Goal: Task Accomplishment & Management: Complete application form

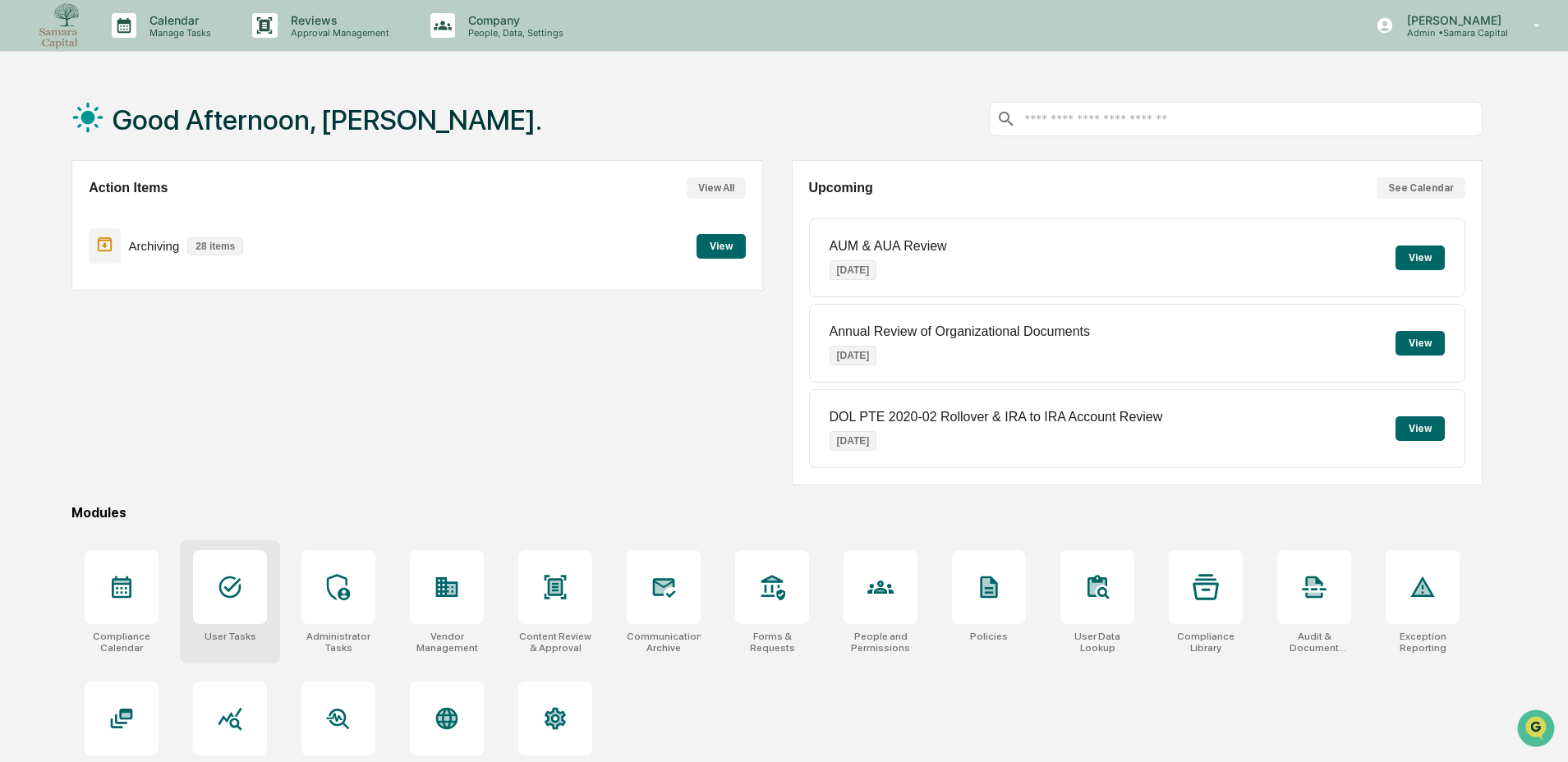
click at [250, 607] on div at bounding box center [230, 587] width 74 height 74
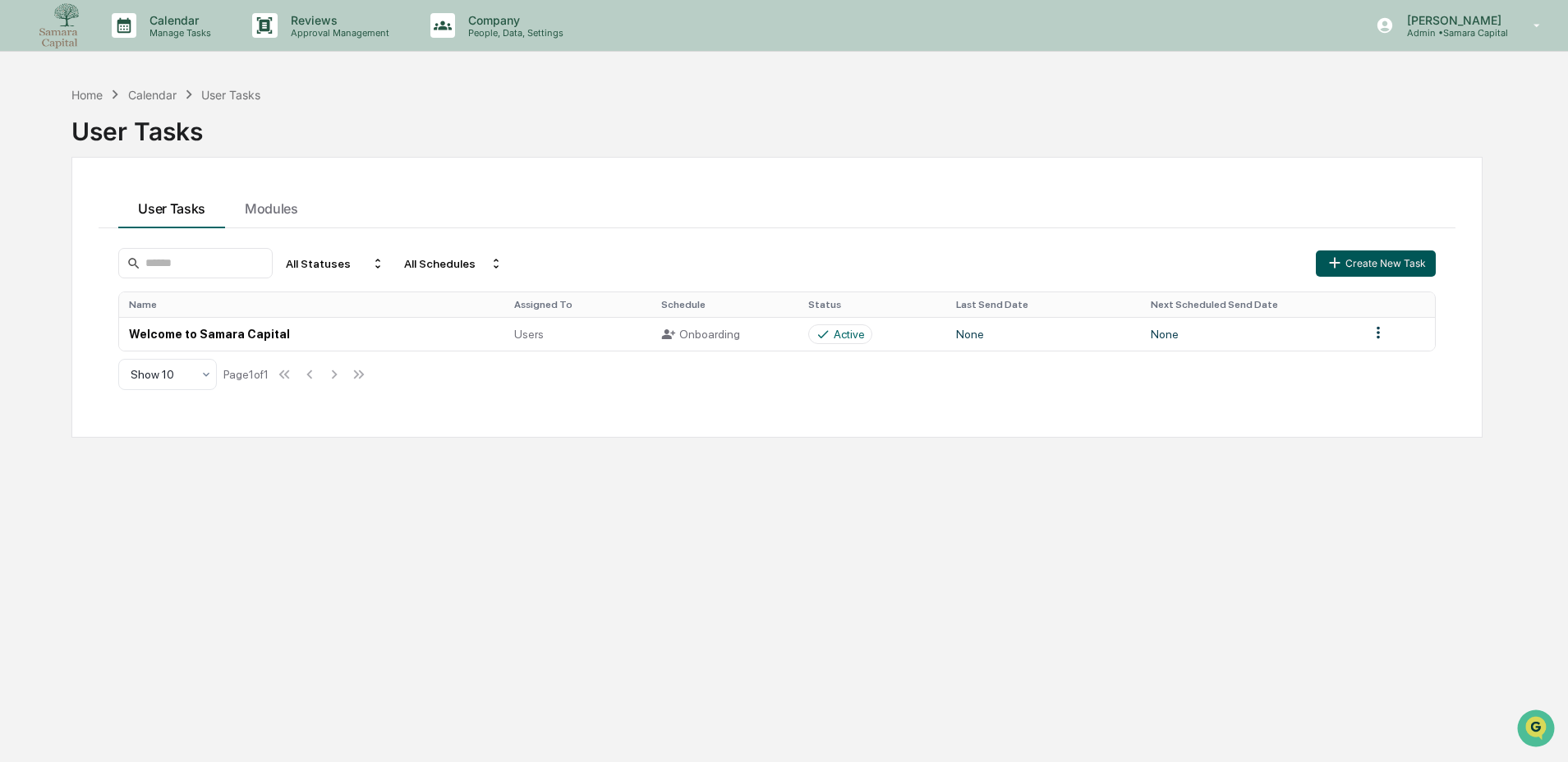
click at [1353, 261] on button "Create New Task" at bounding box center [1375, 263] width 120 height 26
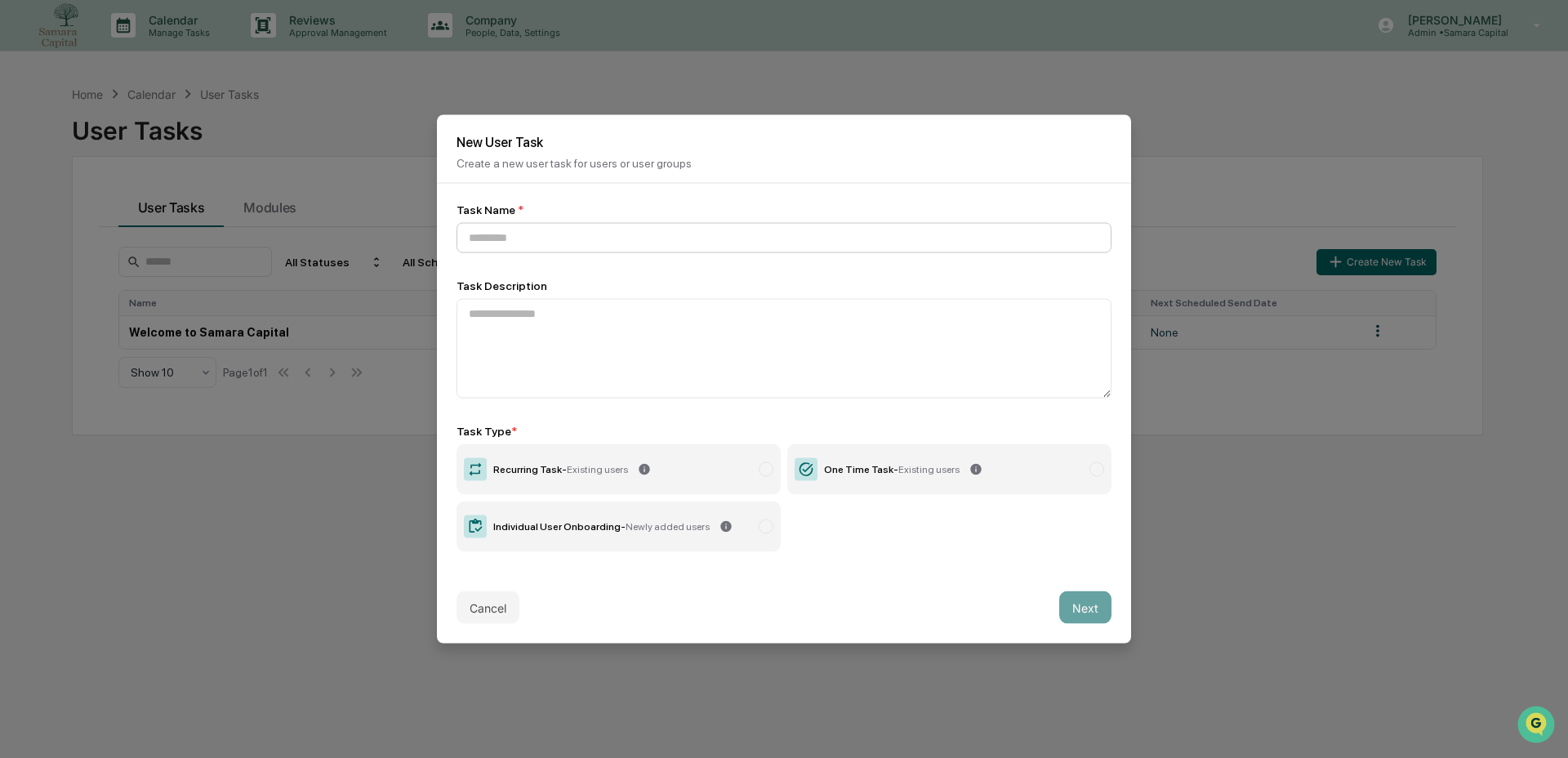
click at [588, 234] on input at bounding box center [784, 238] width 655 height 30
type input "*"
type input "**********"
click at [815, 454] on label "One Time Task - Existing users" at bounding box center [949, 470] width 324 height 51
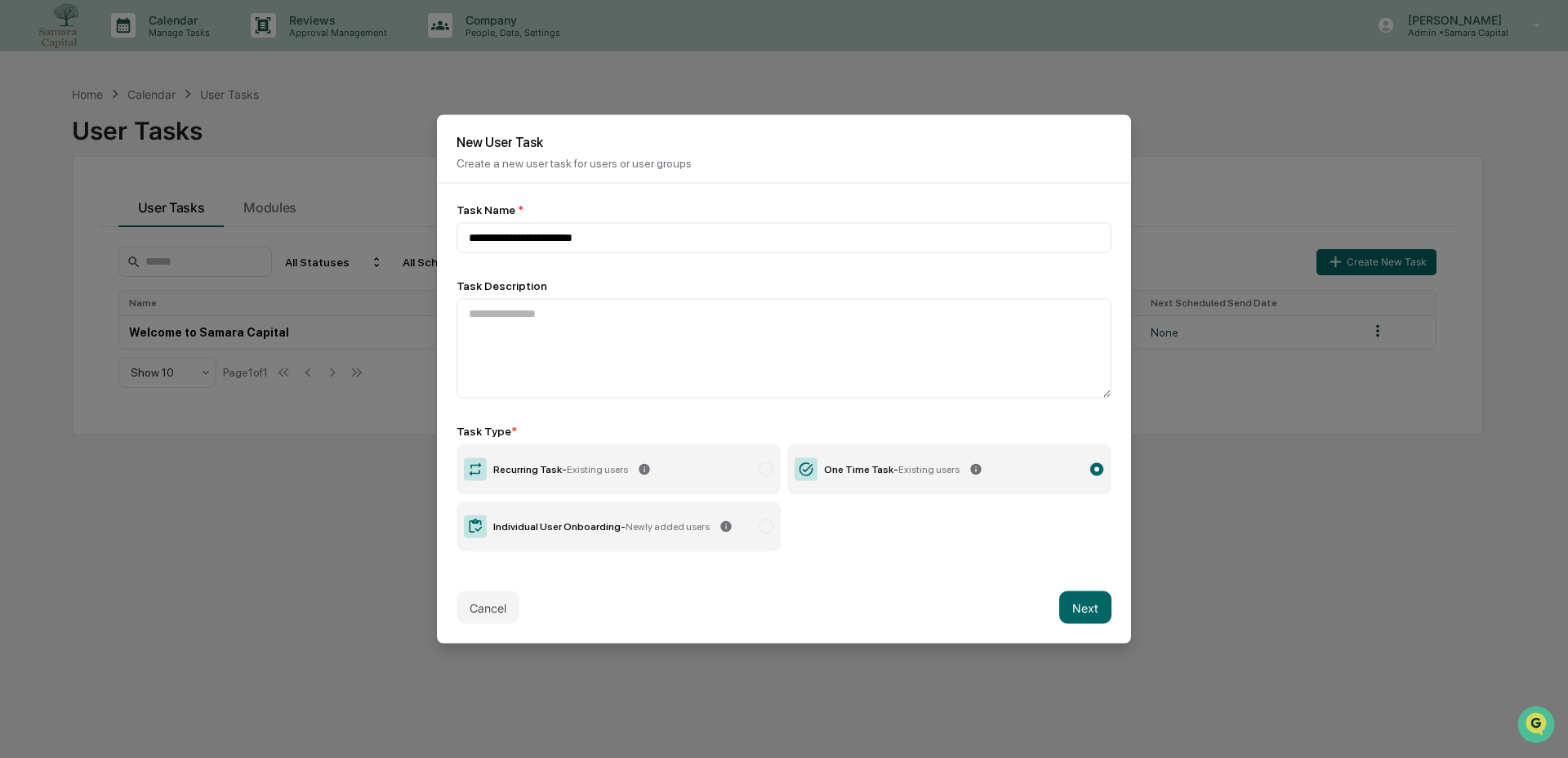
click at [1079, 608] on button "Next" at bounding box center [1085, 607] width 52 height 33
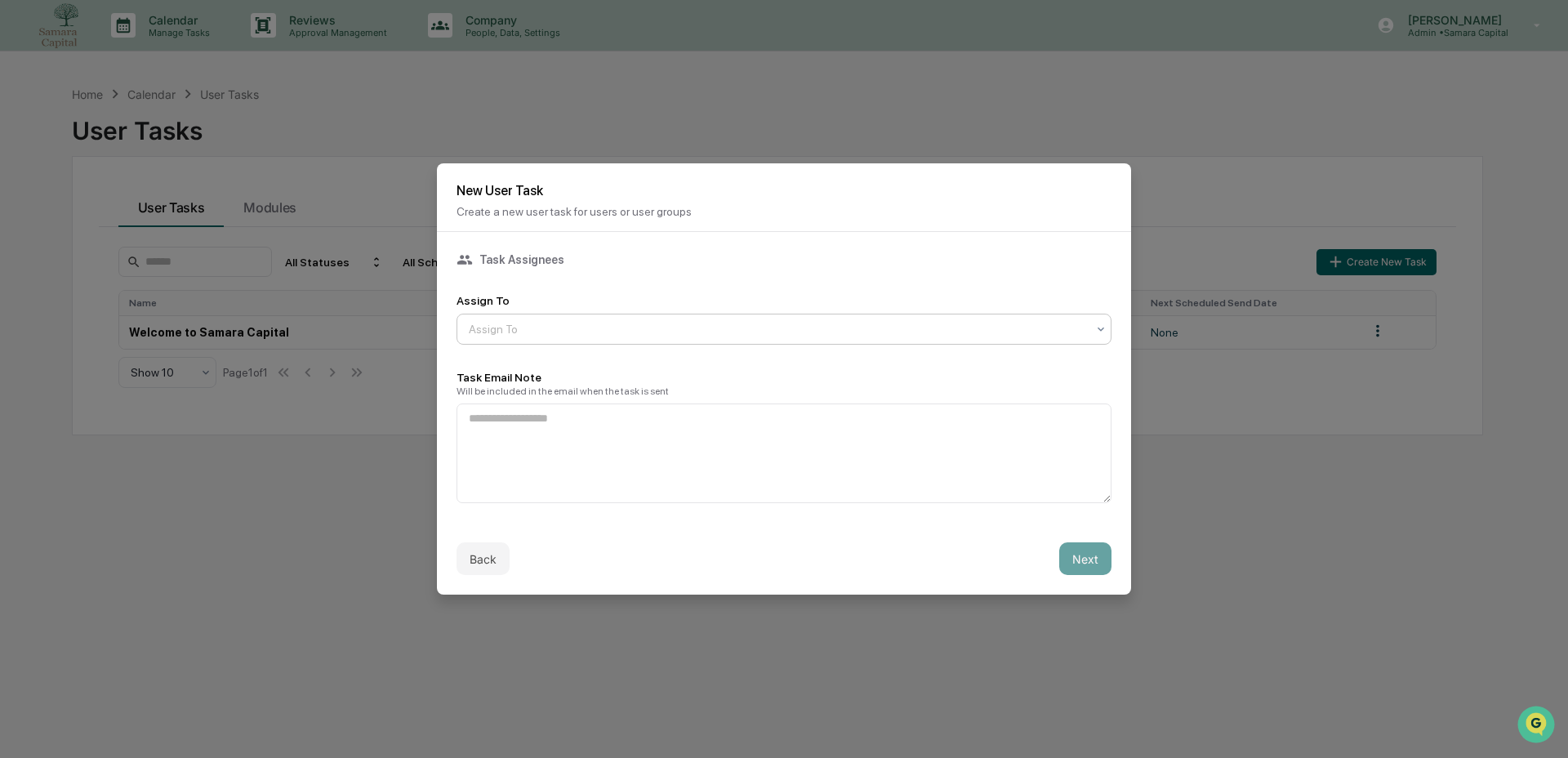
click at [704, 324] on div at bounding box center [777, 328] width 617 height 16
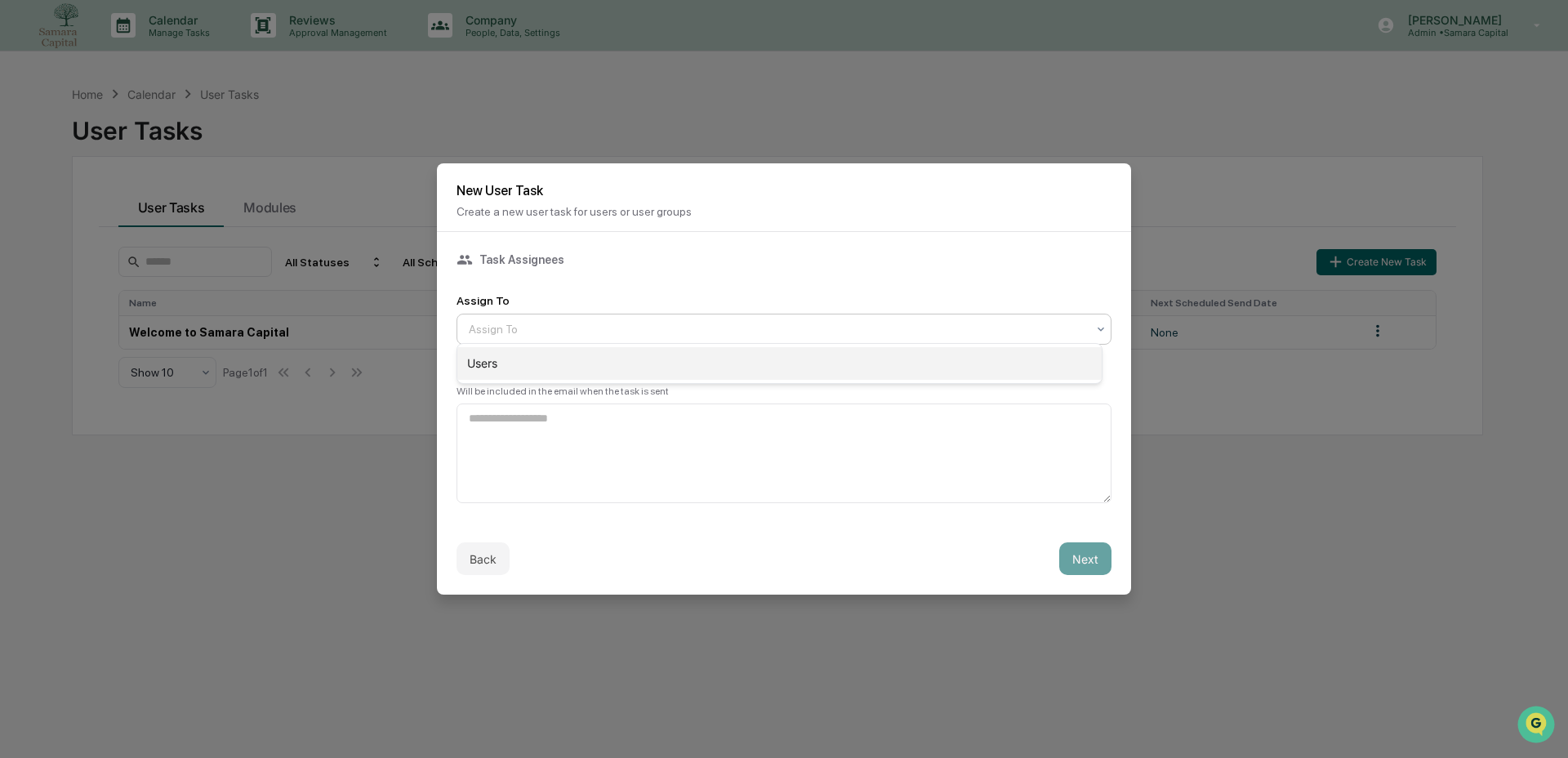
click at [677, 367] on div "Users" at bounding box center [779, 363] width 645 height 33
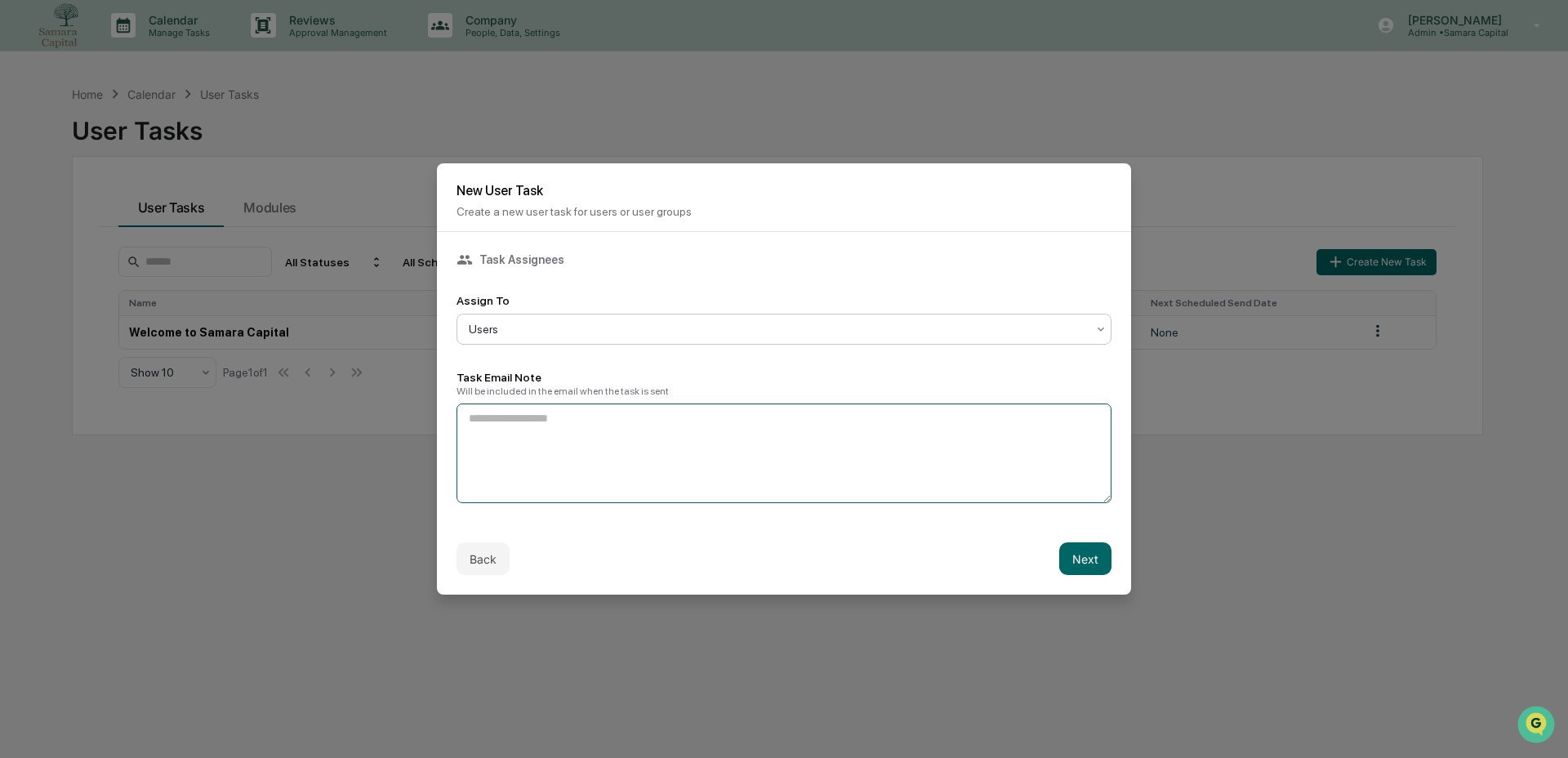
click at [613, 456] on textarea at bounding box center [784, 453] width 655 height 99
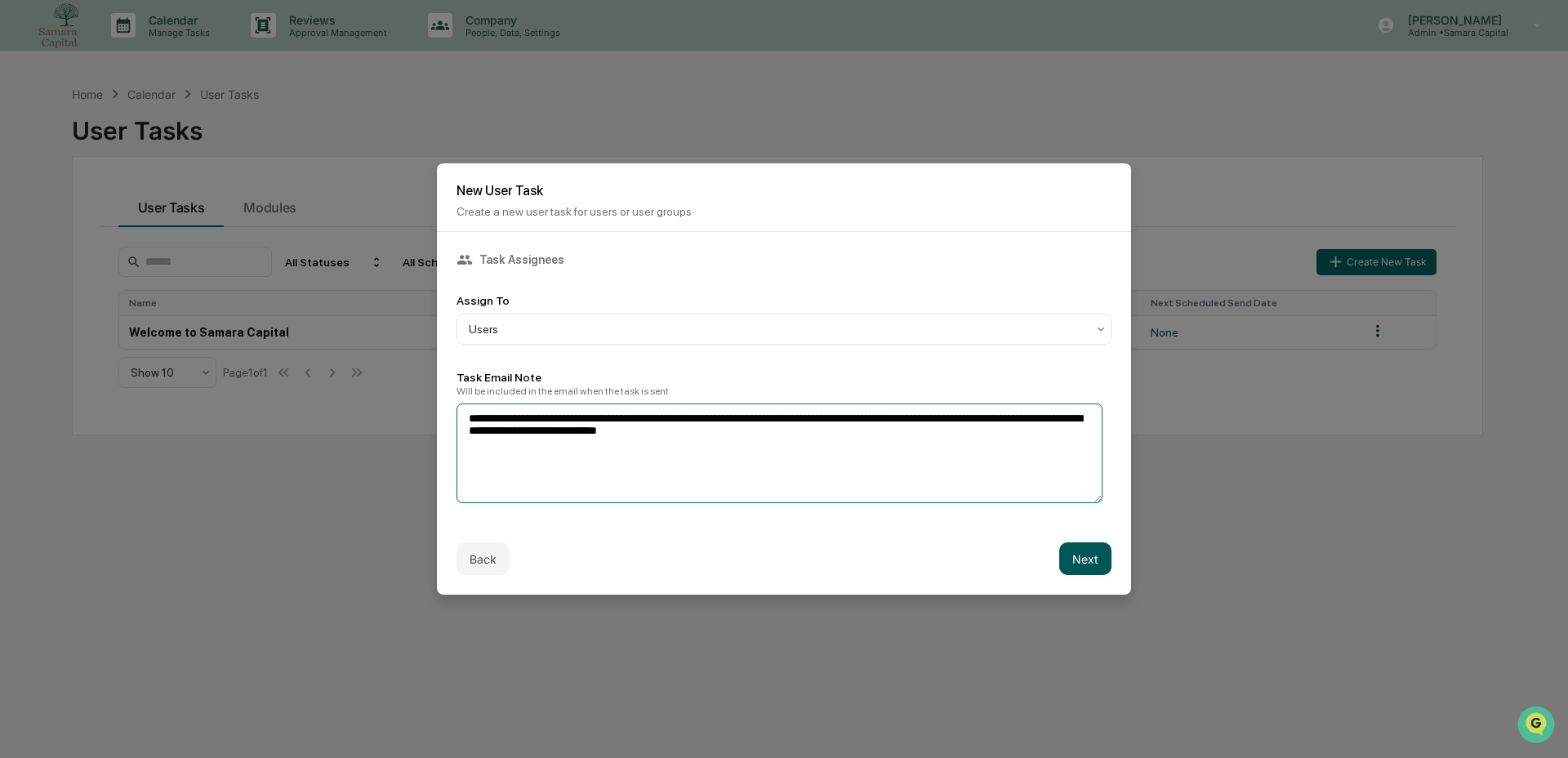
type textarea "**********"
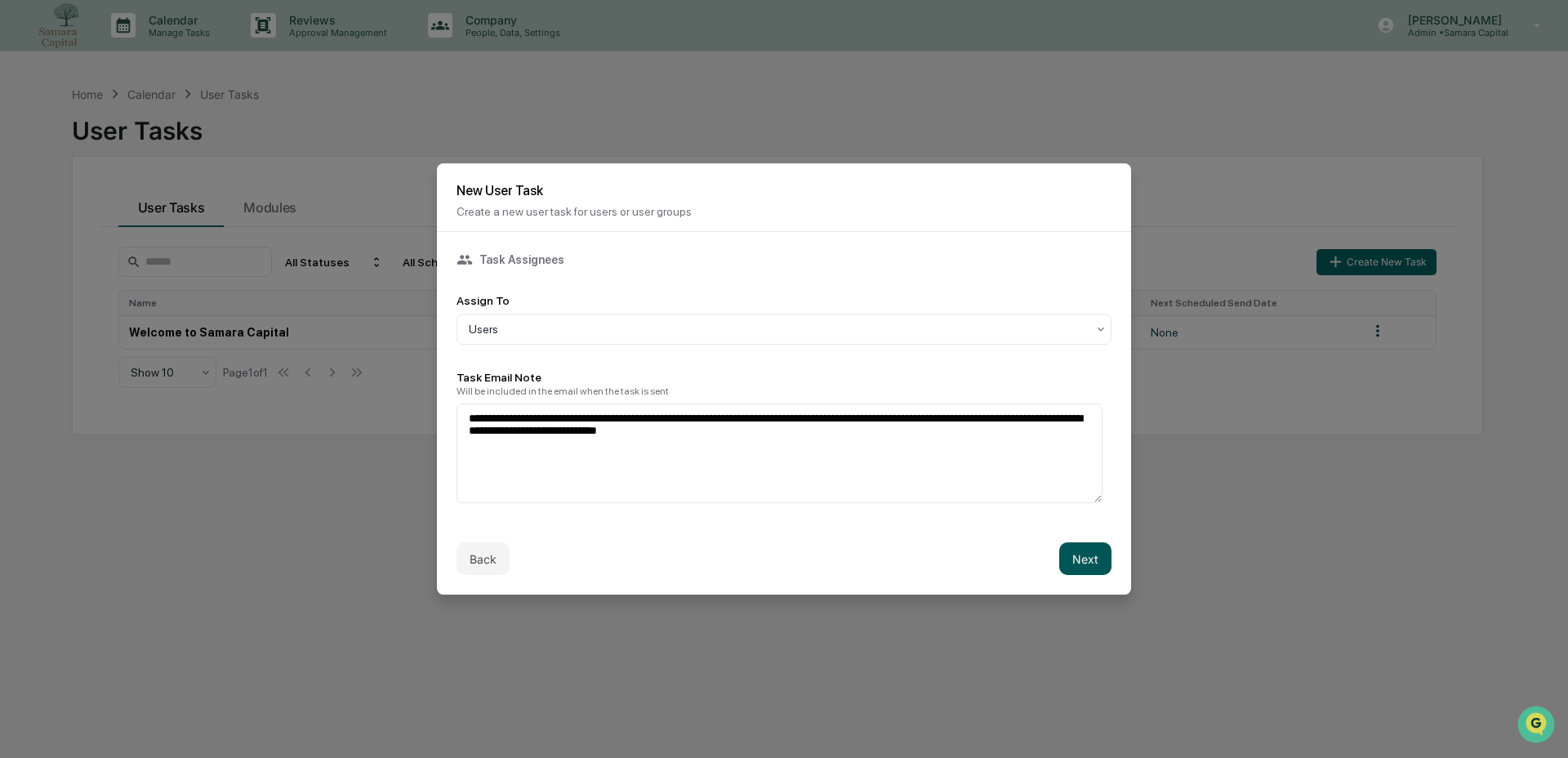
click at [1078, 560] on button "Next" at bounding box center [1085, 559] width 52 height 33
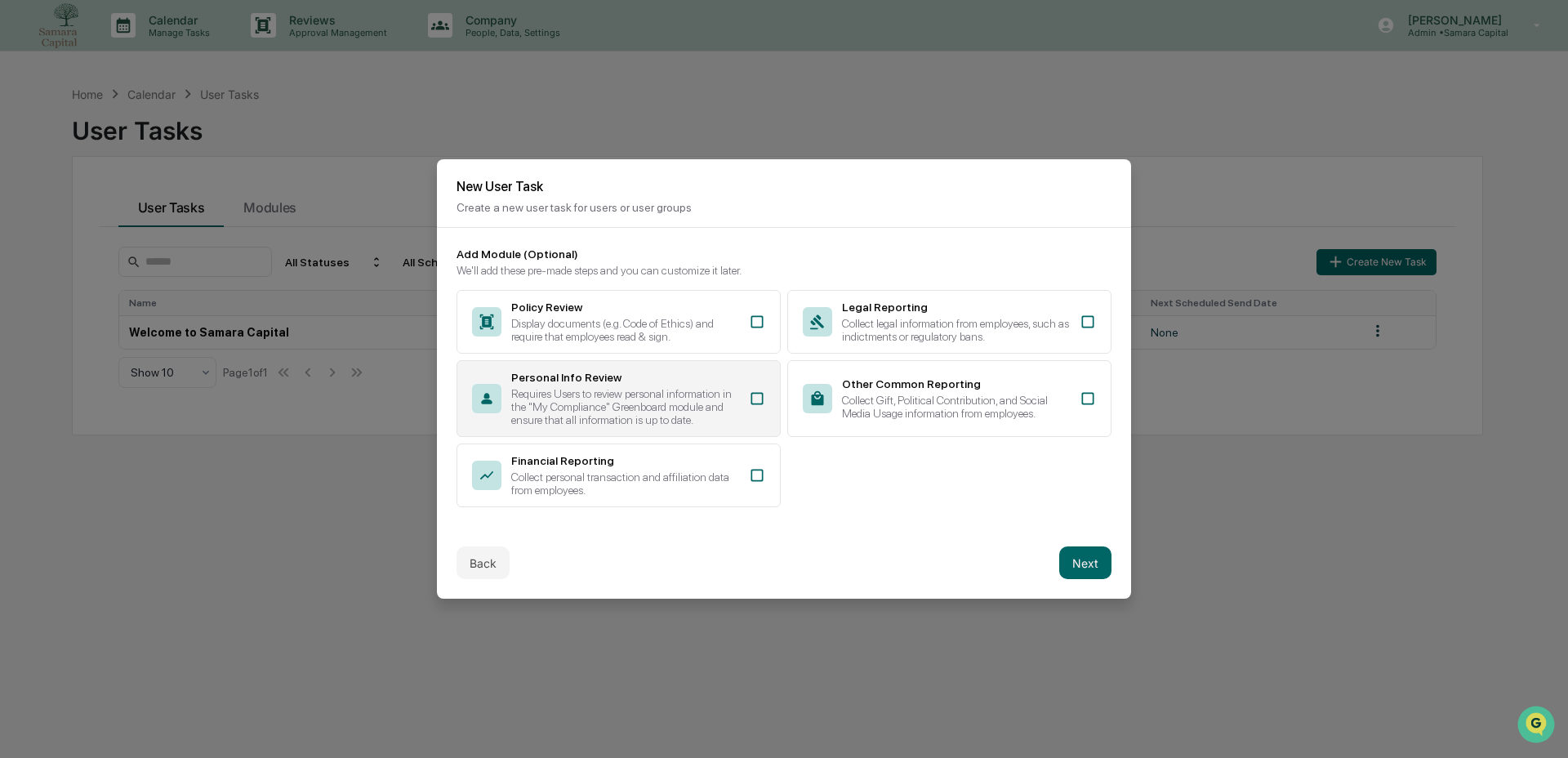
click at [631, 387] on div "Requires Users to review personal information in the "My Compliance" Greenboard…" at bounding box center [625, 407] width 228 height 39
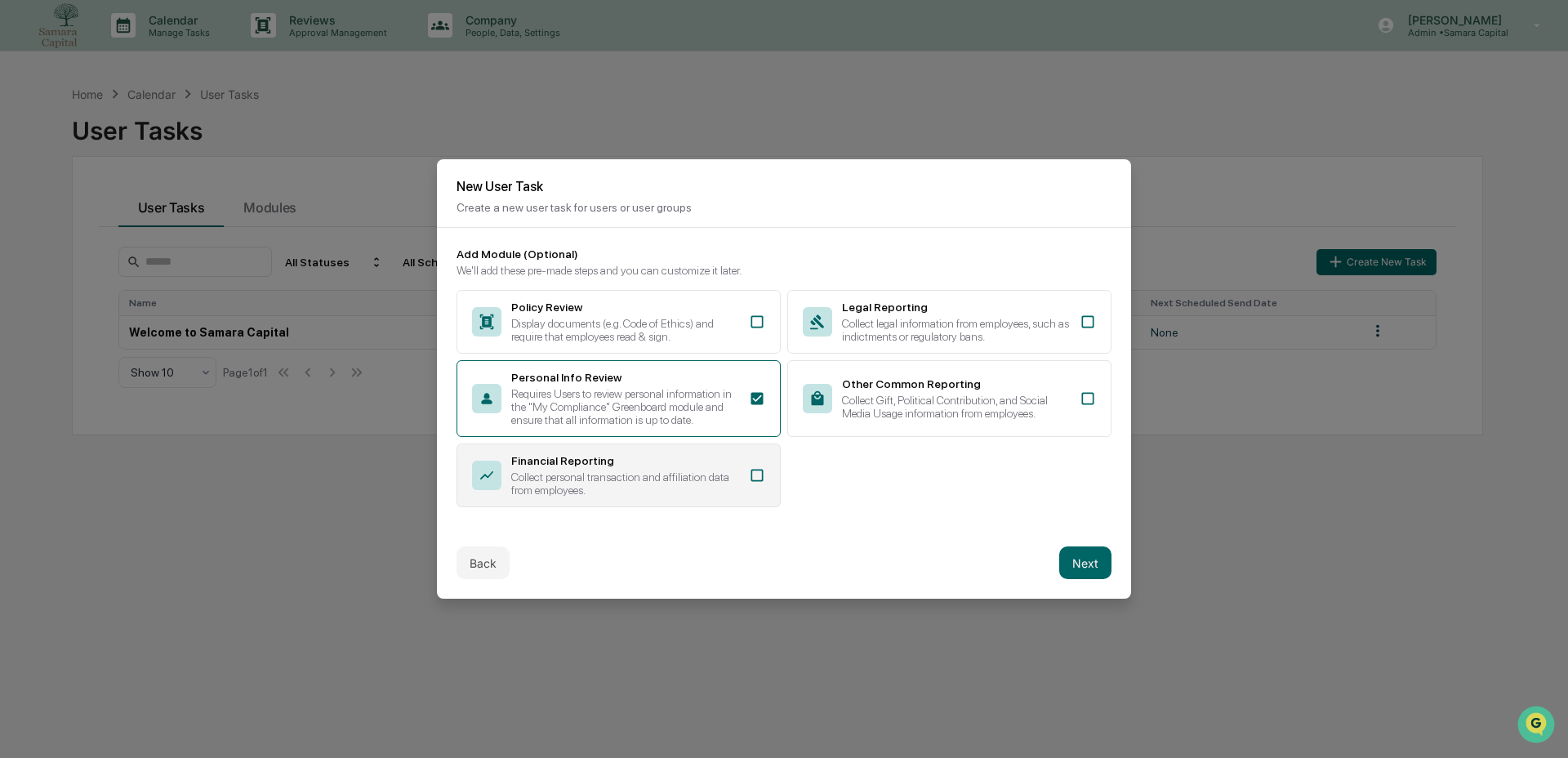
click at [729, 497] on div "Collect personal transaction and affiliation data from employees." at bounding box center [625, 484] width 228 height 26
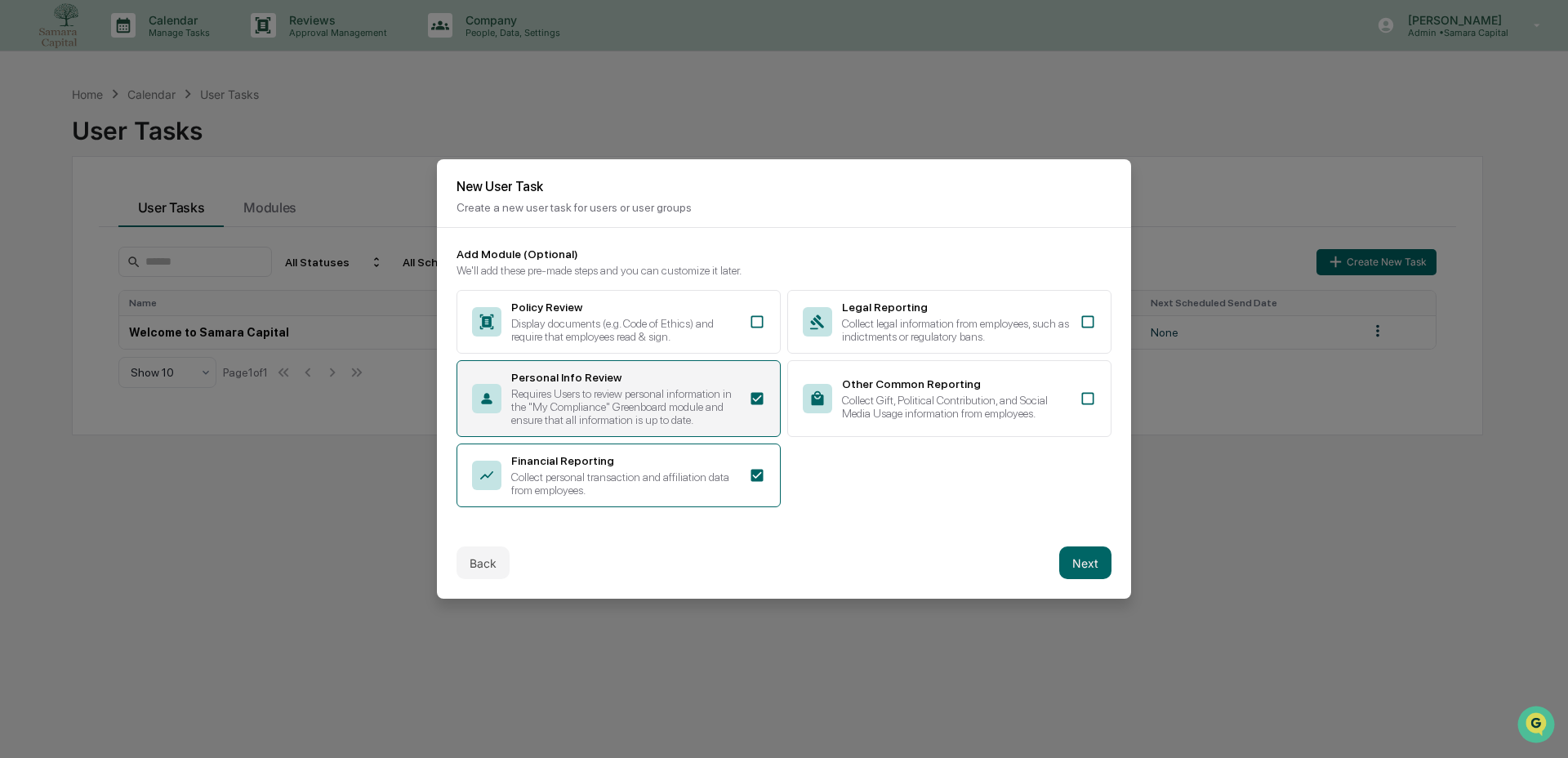
click at [639, 415] on div "Requires Users to review personal information in the "My Compliance" Greenboard…" at bounding box center [625, 407] width 228 height 39
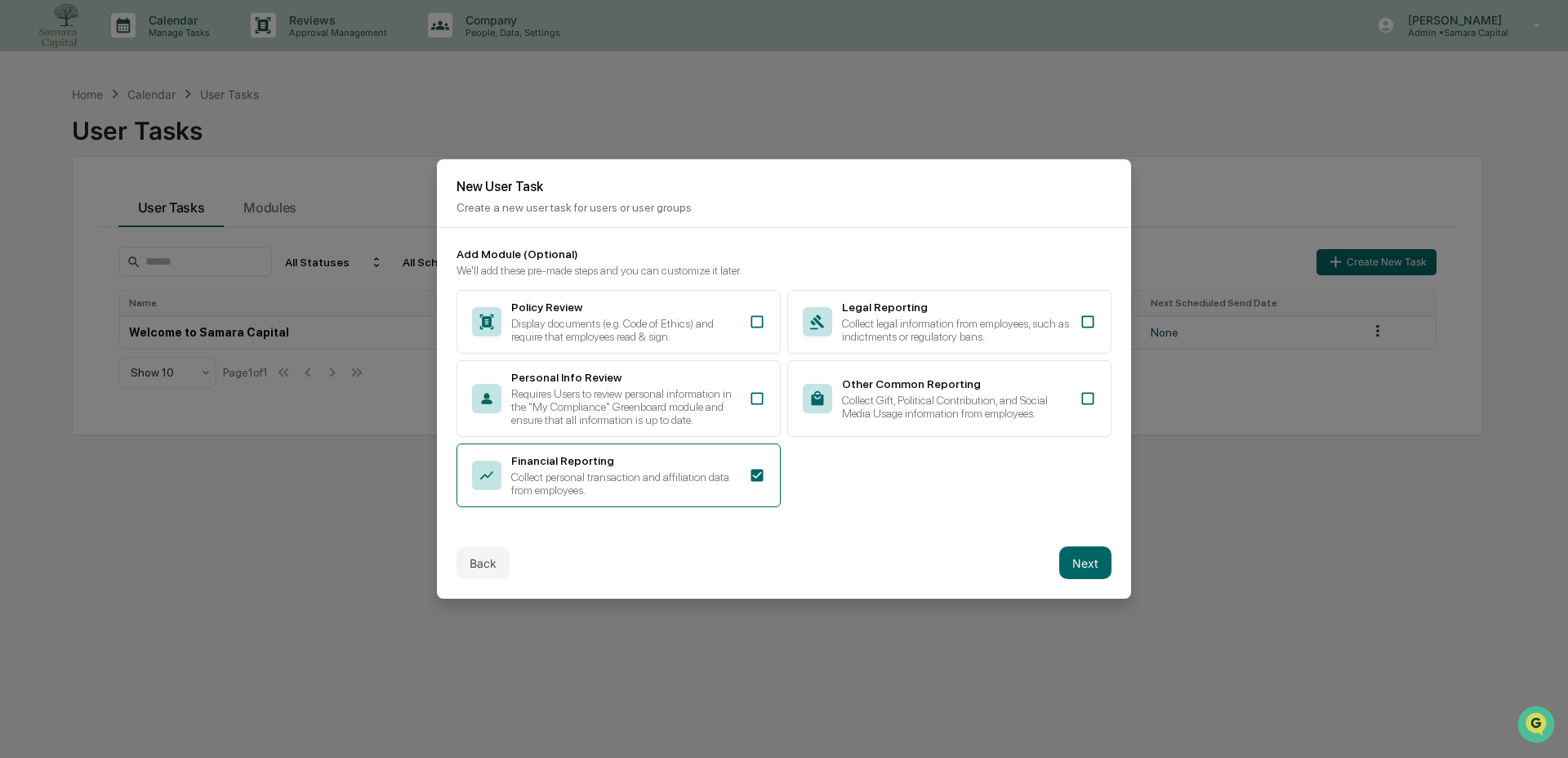
click at [1089, 568] on button "Next" at bounding box center [1085, 562] width 52 height 33
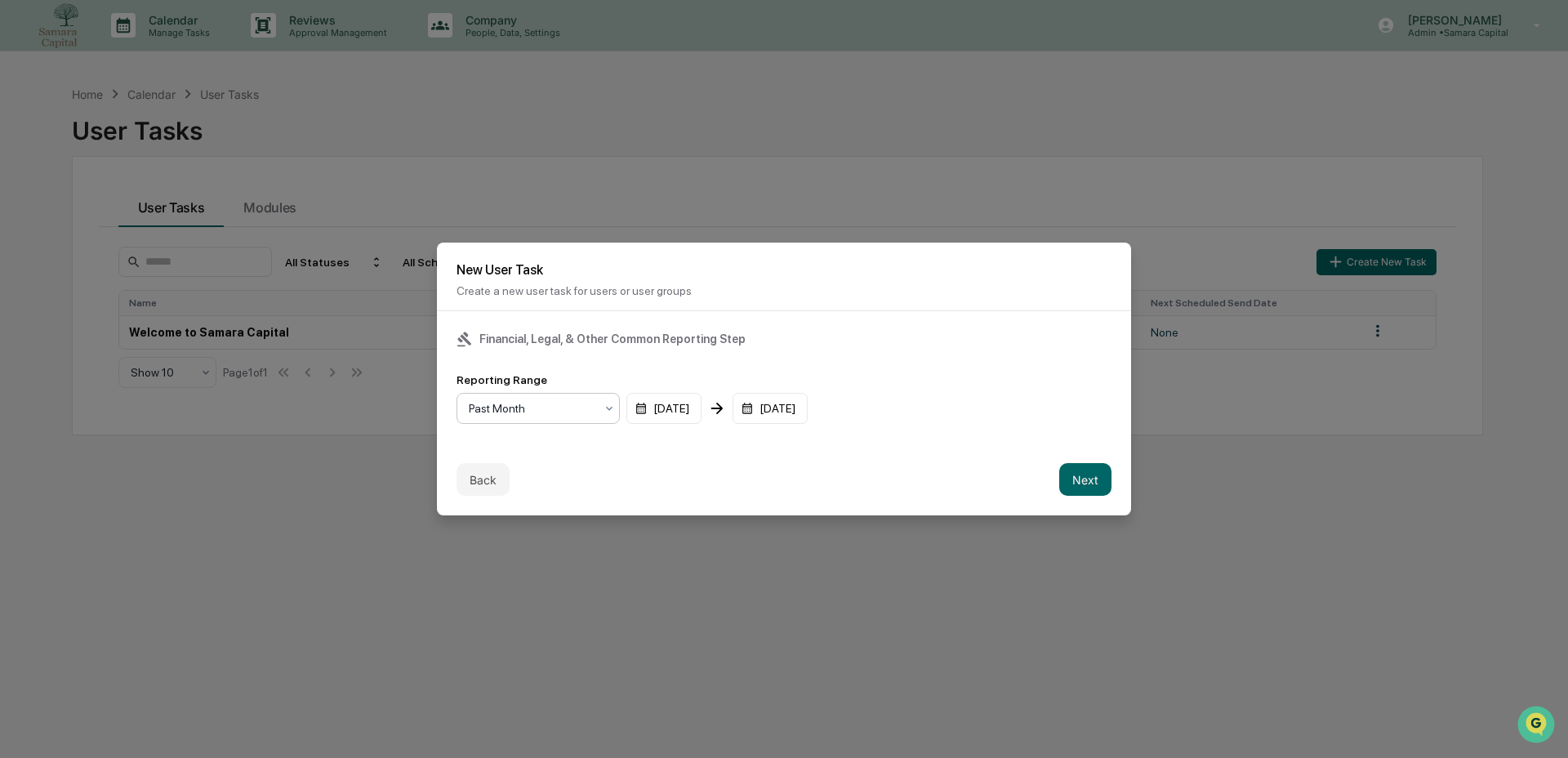
click at [564, 401] on div at bounding box center [531, 408] width 125 height 16
drag, startPoint x: 555, startPoint y: 475, endPoint x: 606, endPoint y: 463, distance: 52.4
click at [556, 475] on div "Past Quarter" at bounding box center [538, 475] width 162 height 33
click at [1063, 472] on button "Next" at bounding box center [1085, 479] width 52 height 33
click at [530, 403] on div "mm/dd/yyyy" at bounding box center [507, 408] width 101 height 31
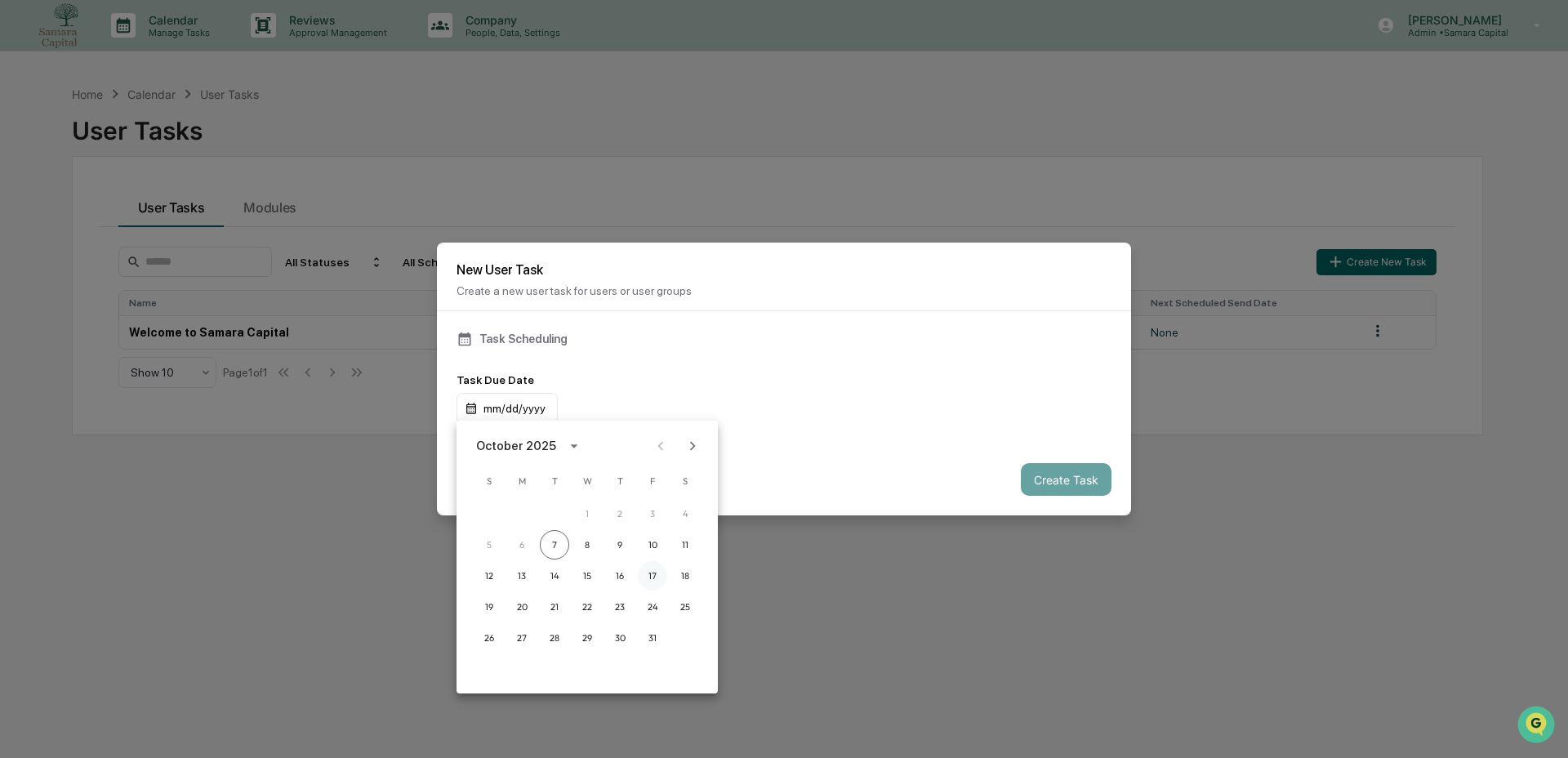
click at [651, 581] on button "17" at bounding box center [652, 576] width 29 height 29
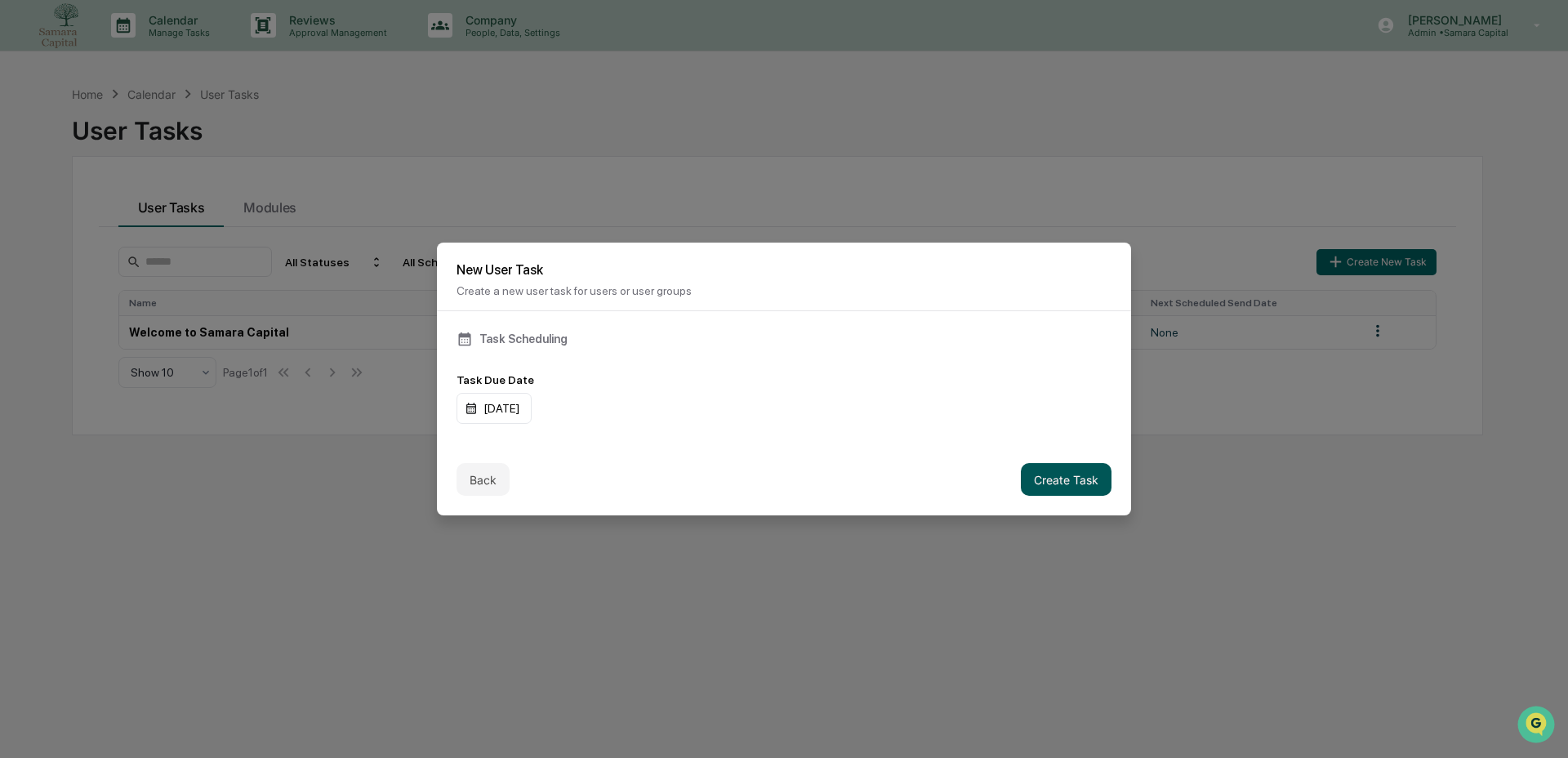
click at [1068, 471] on button "Create Task" at bounding box center [1066, 479] width 91 height 33
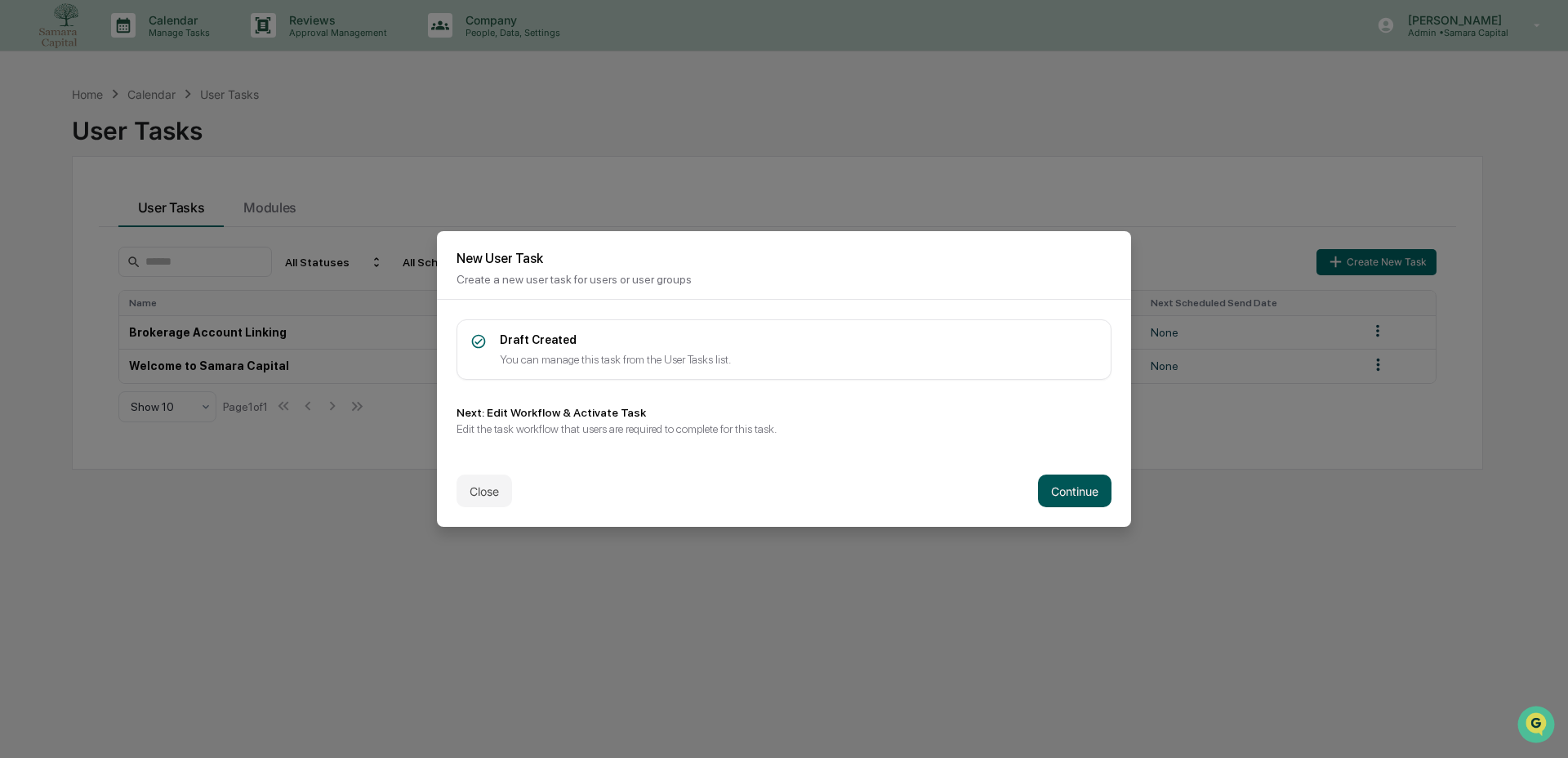
click at [1068, 496] on button "Continue" at bounding box center [1074, 490] width 74 height 33
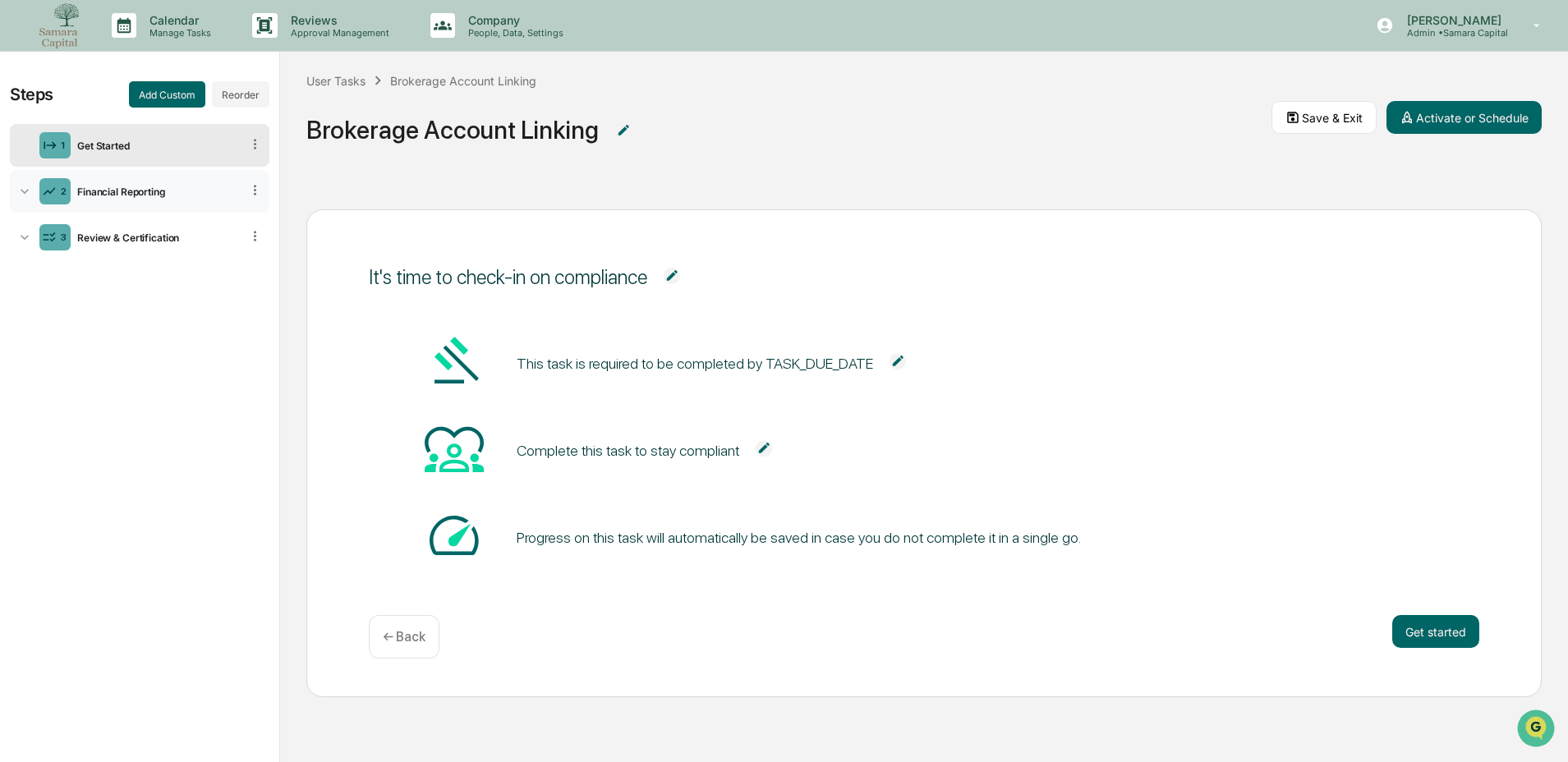
click at [169, 188] on div "Financial Reporting" at bounding box center [155, 191] width 170 height 12
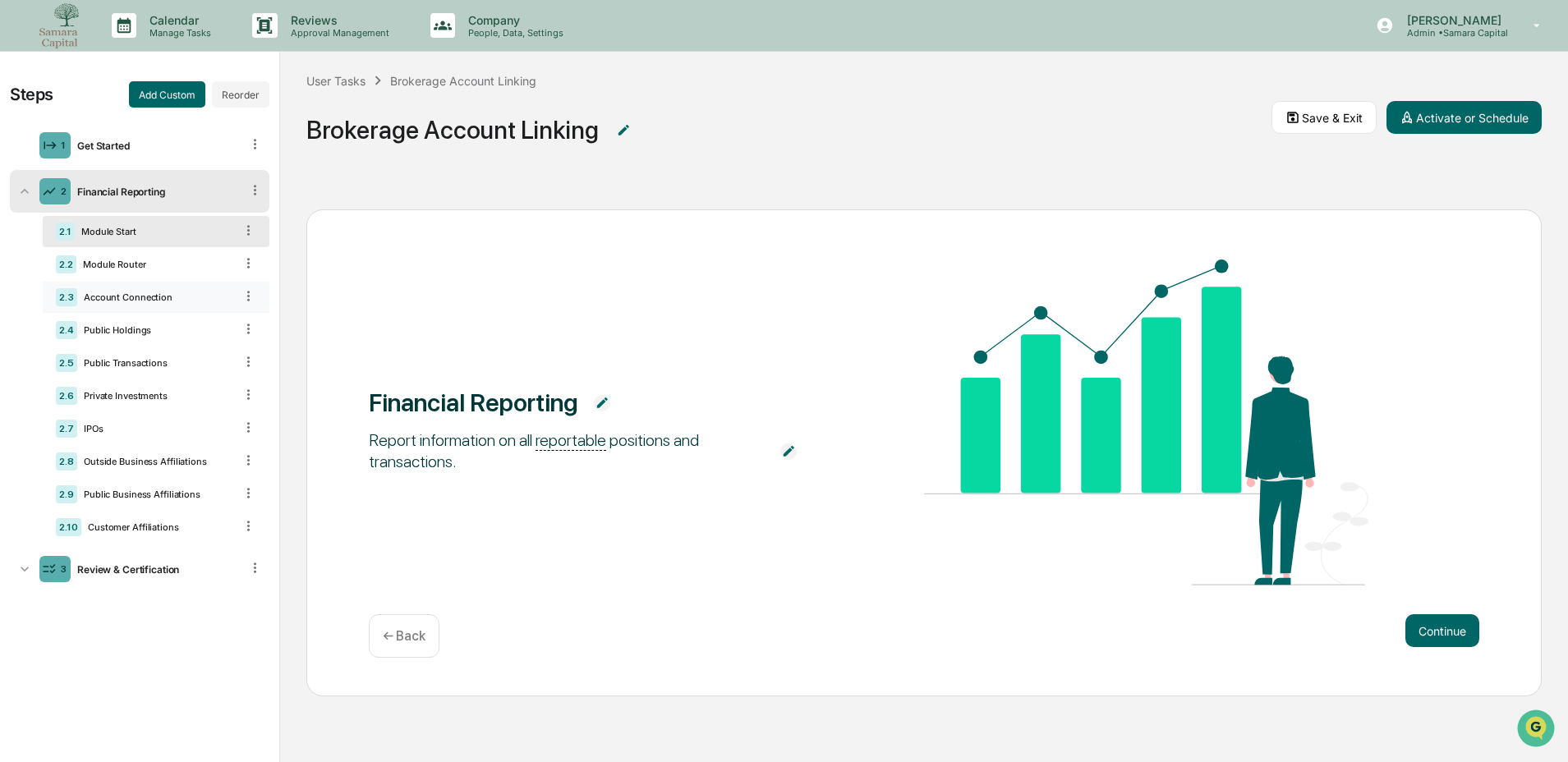
click at [113, 310] on div "2.3 Account Connection" at bounding box center [155, 296] width 227 height 31
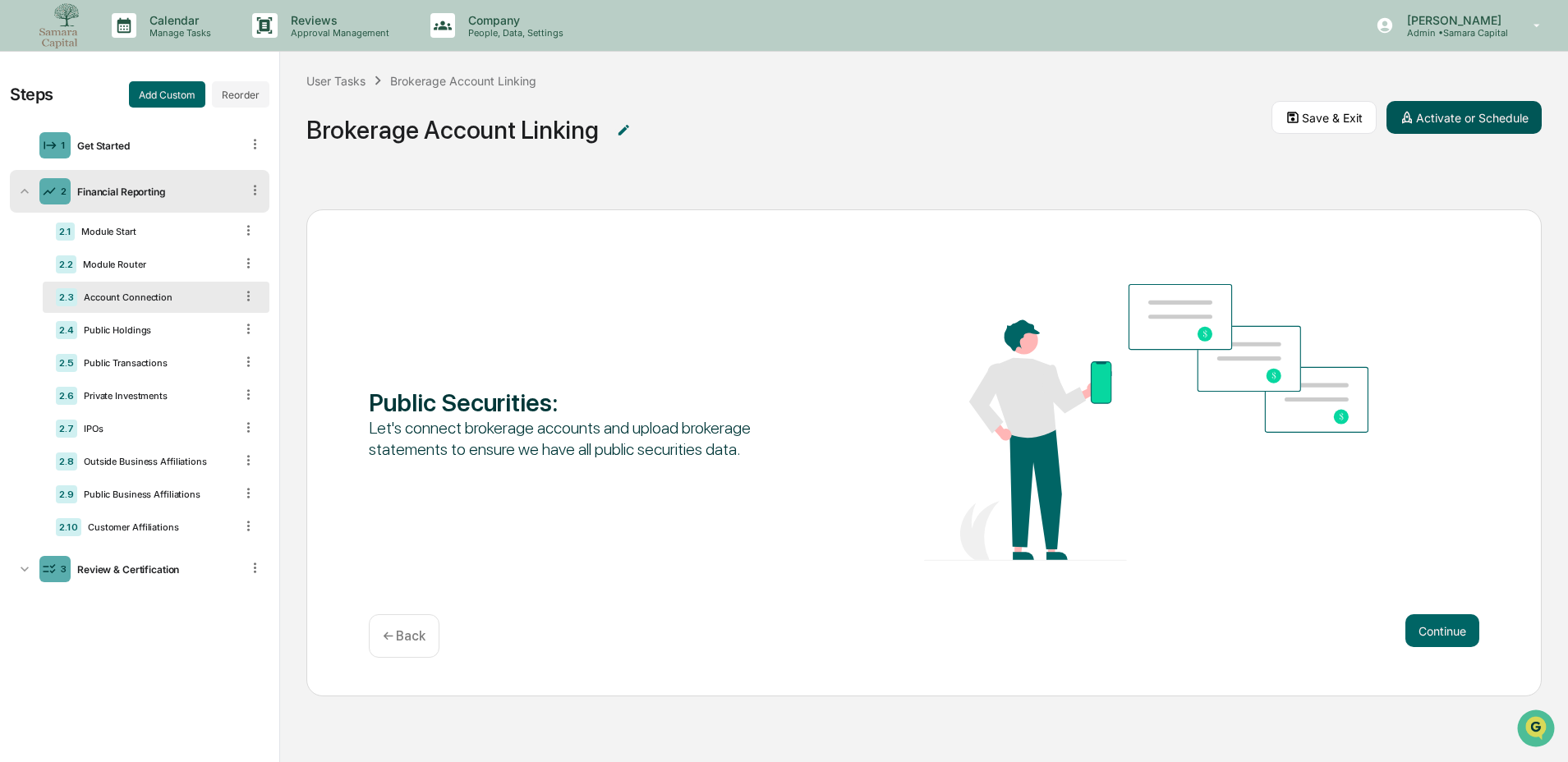
click at [1437, 118] on button "Activate or Schedule" at bounding box center [1464, 117] width 155 height 33
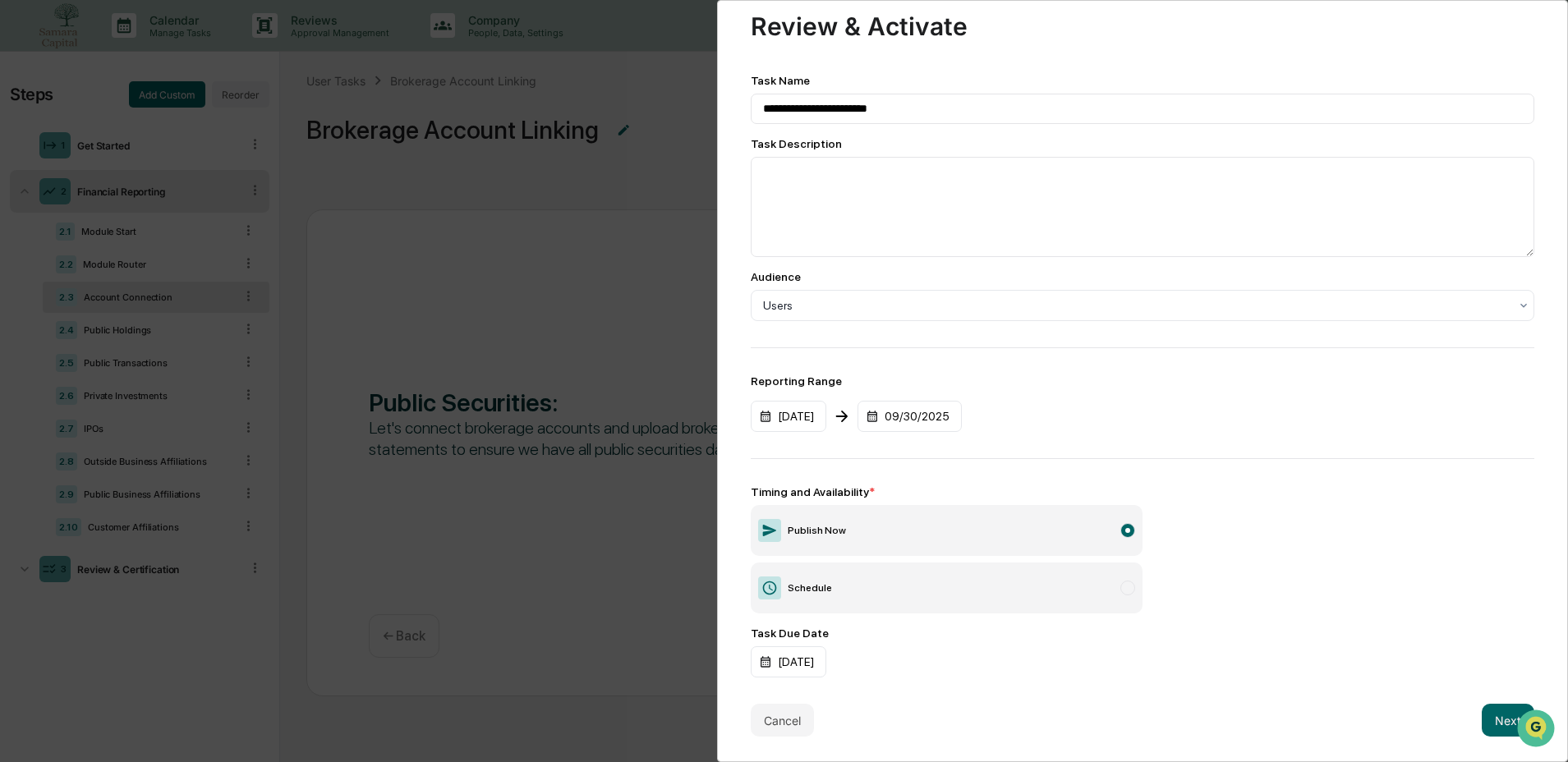
scroll to position [1, 0]
click at [1481, 719] on button "Next" at bounding box center [1508, 720] width 53 height 33
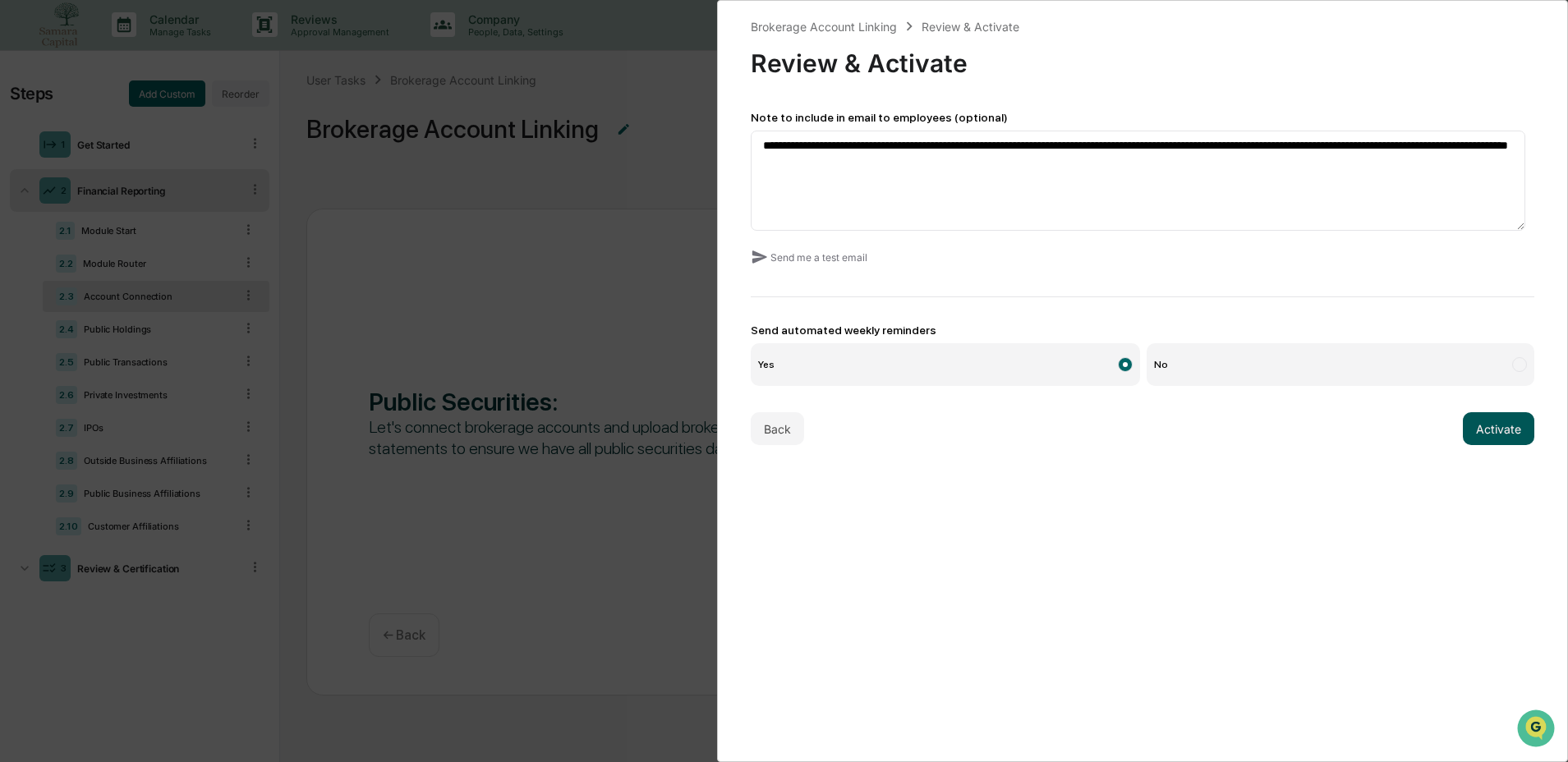
click at [1502, 427] on button "Activate" at bounding box center [1498, 428] width 72 height 33
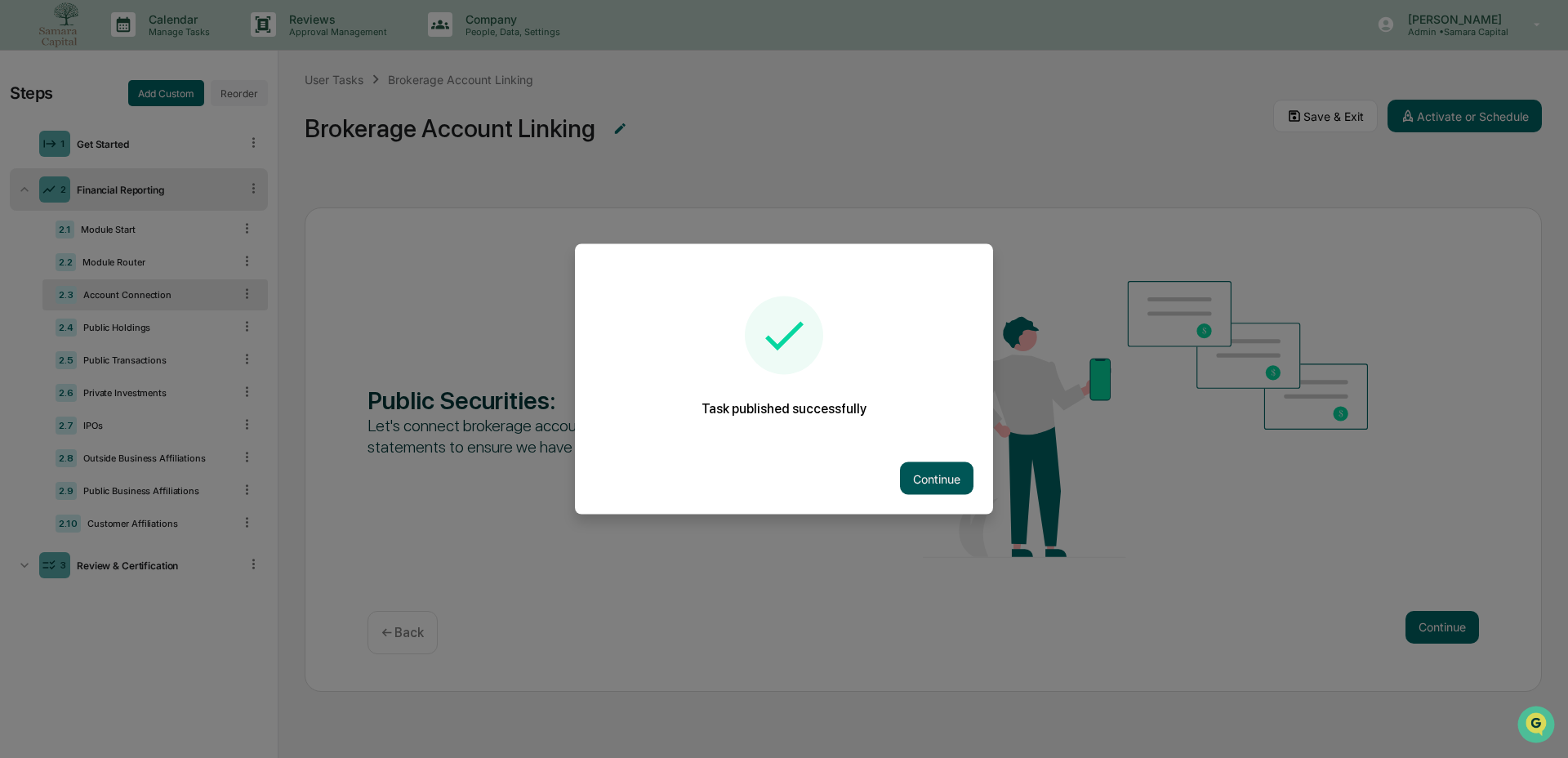
click at [949, 472] on button "Continue" at bounding box center [936, 478] width 74 height 33
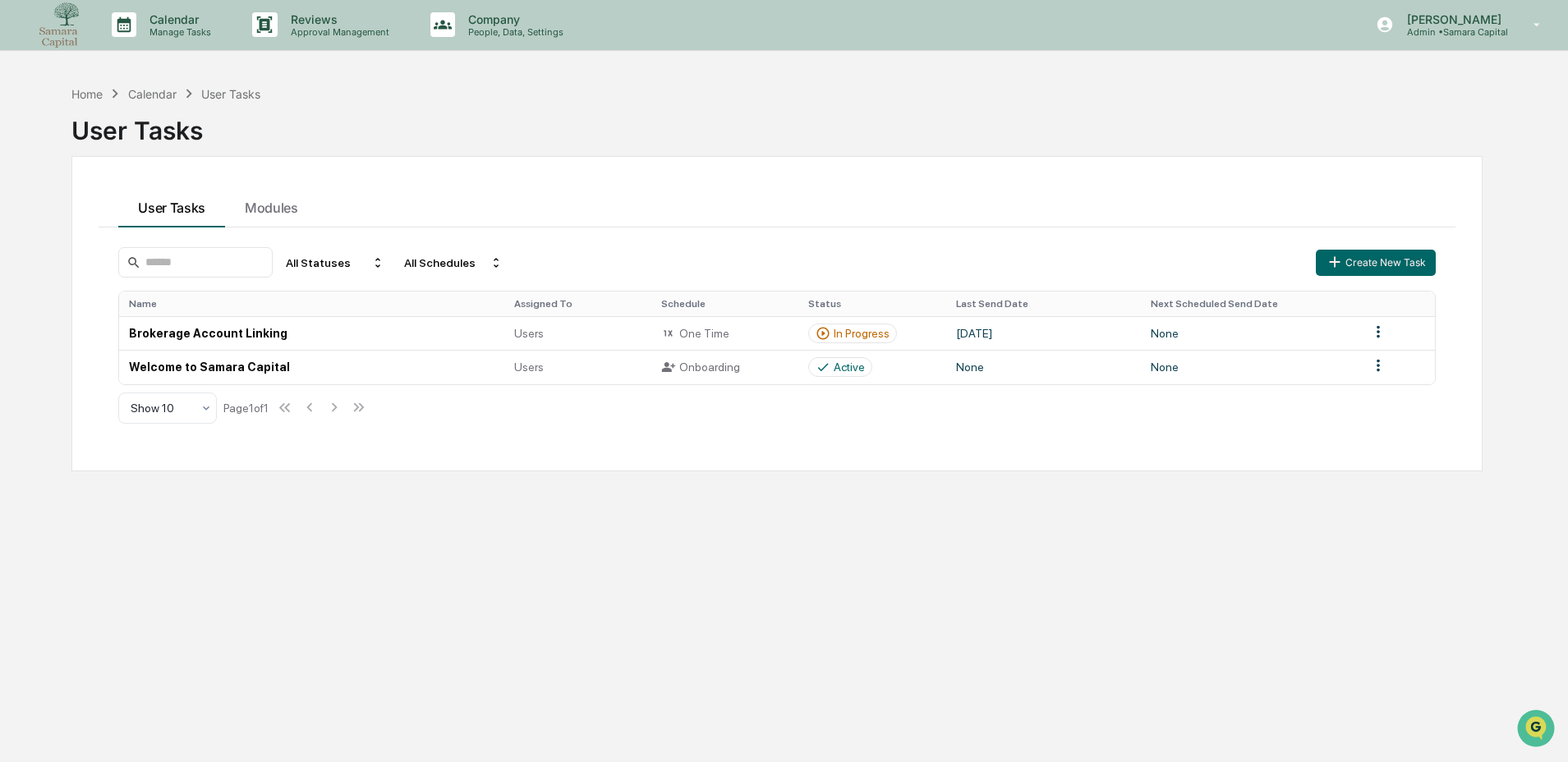
click at [483, 95] on div "Home Calendar User Tasks User Tasks" at bounding box center [776, 119] width 1411 height 68
click at [1272, 159] on div "User Tasks Modules All Statuses All Schedules Create New Task Name Assigned To …" at bounding box center [776, 313] width 1411 height 315
click at [737, 177] on div "User Tasks Modules All Statuses All Schedules Create New Task Name Assigned To …" at bounding box center [776, 313] width 1411 height 315
click at [93, 100] on div "Home" at bounding box center [87, 94] width 31 height 14
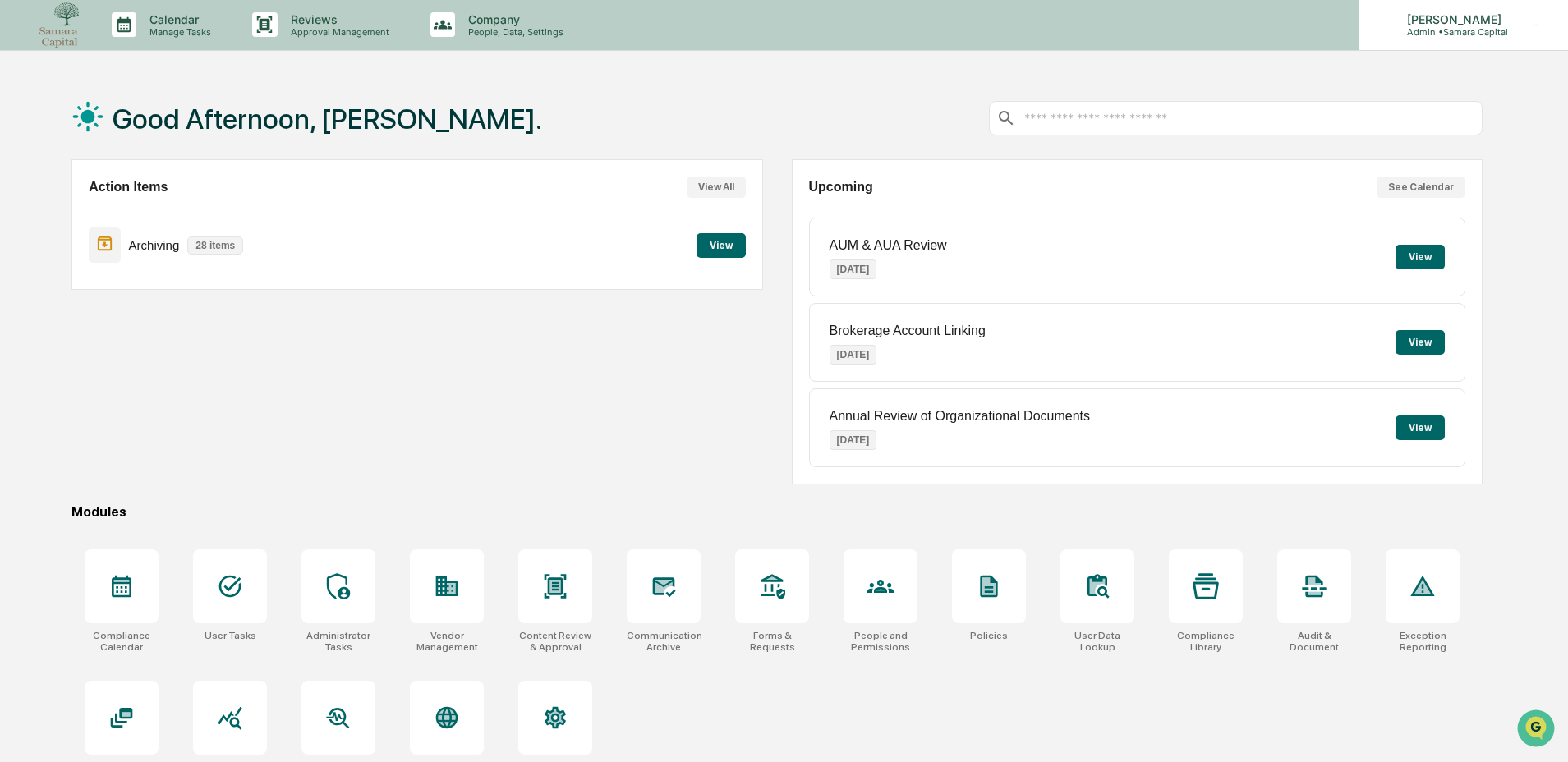
click at [1492, 39] on div "[PERSON_NAME] Admin • Samara Capital" at bounding box center [1464, 24] width 209 height 51
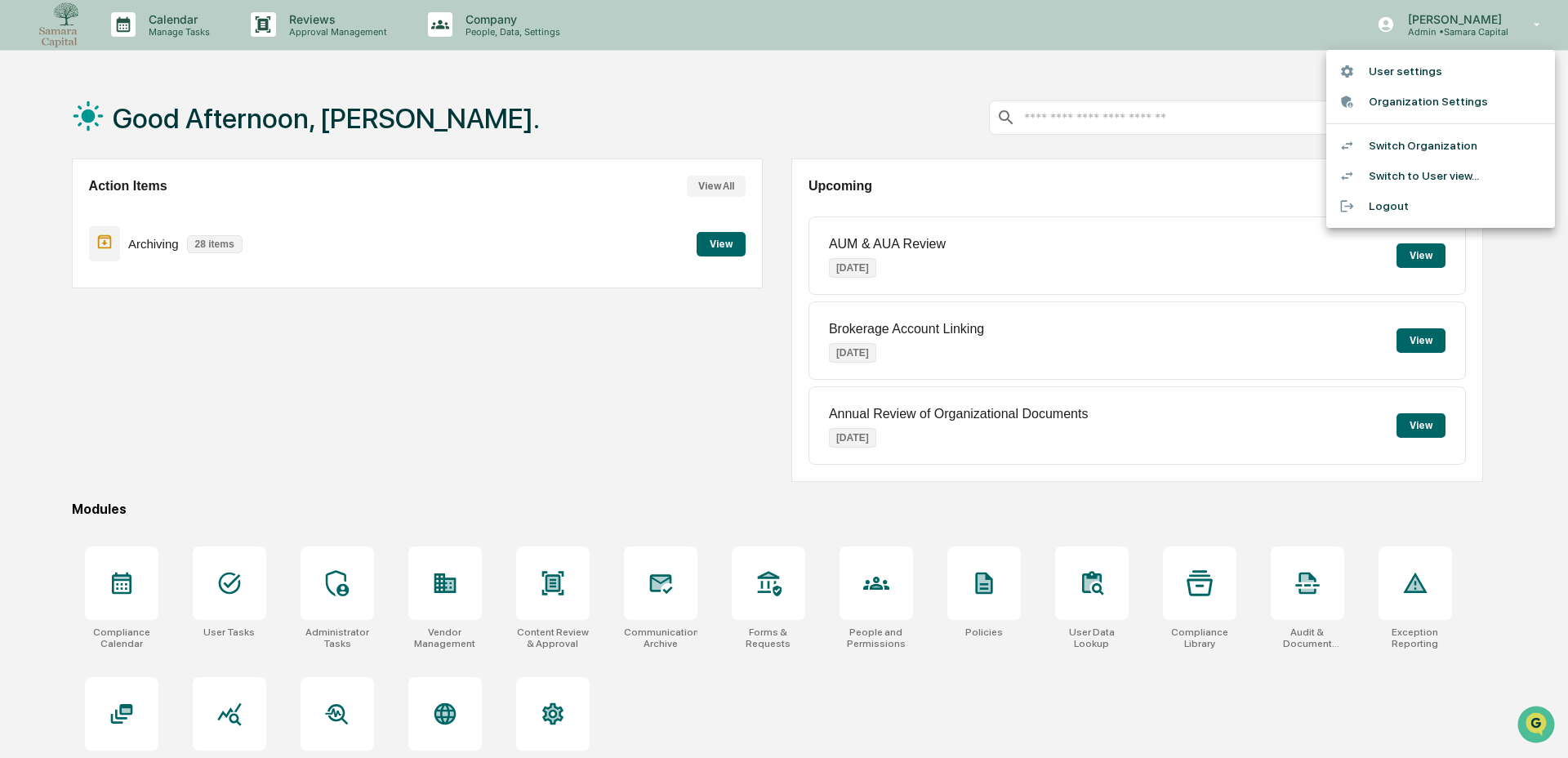
click at [1441, 36] on div at bounding box center [784, 379] width 1568 height 758
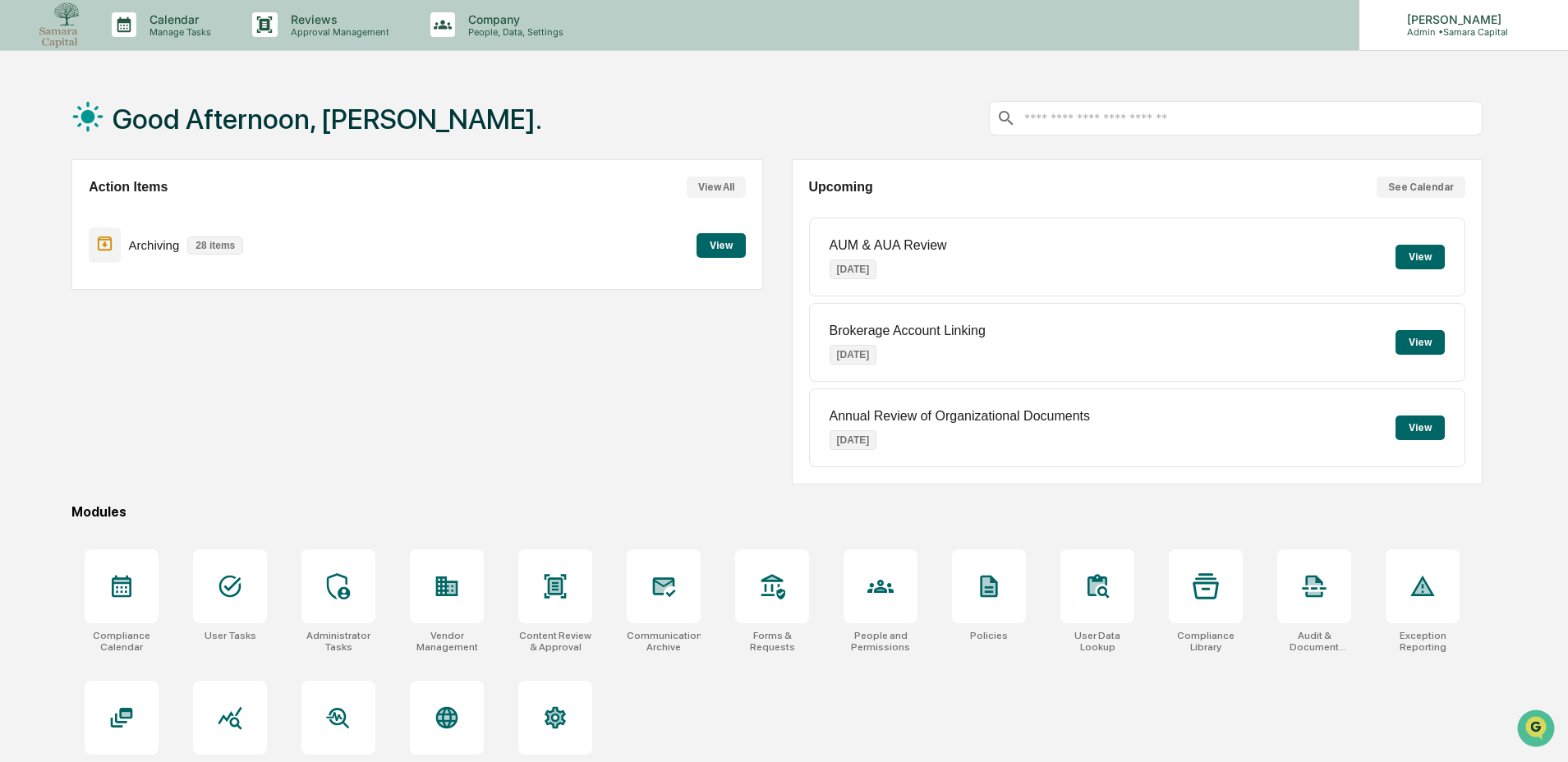
click at [1448, 30] on p "Admin • Samara Capital" at bounding box center [1451, 32] width 116 height 11
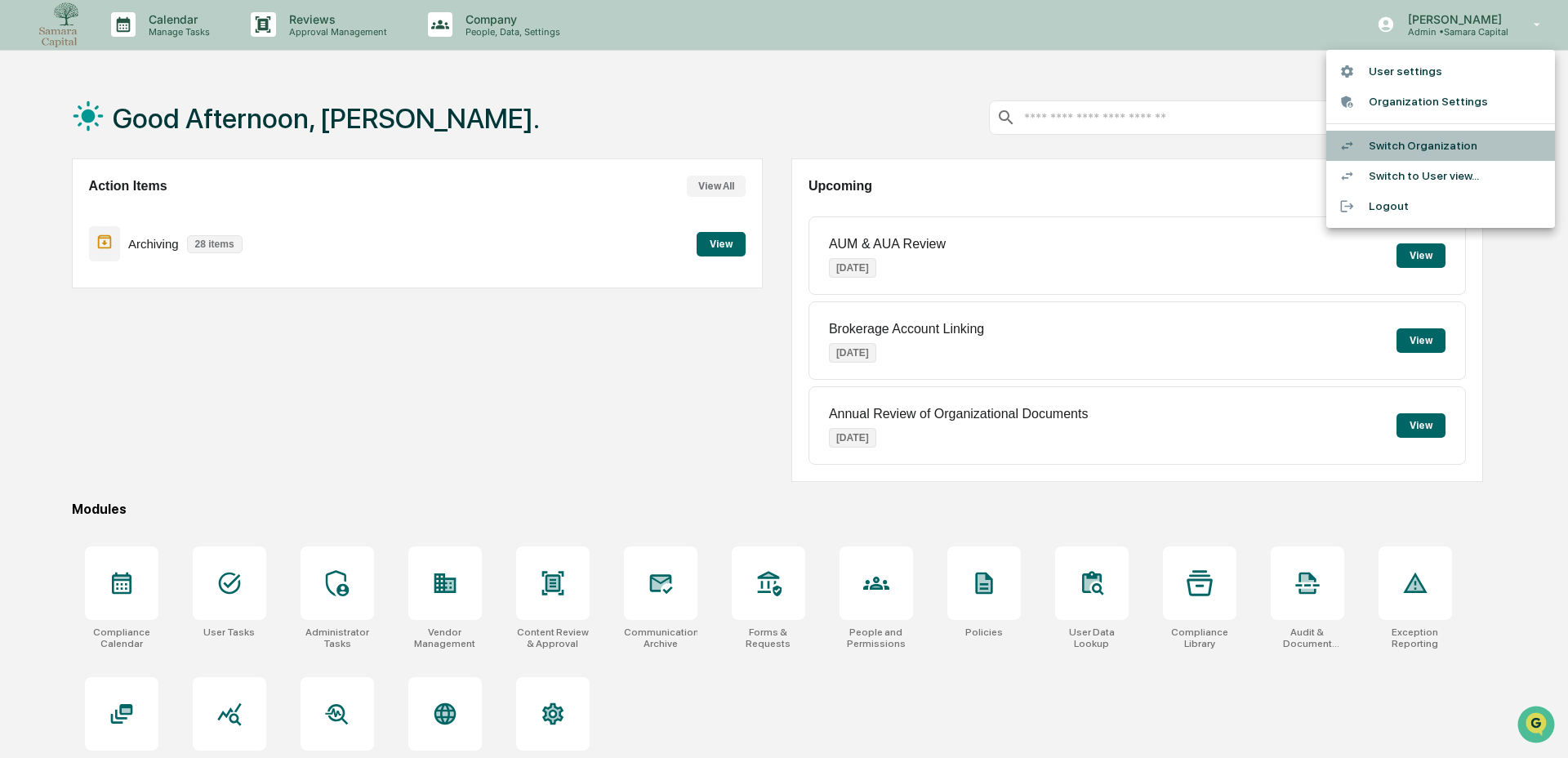
click at [1406, 149] on li "Switch Organization" at bounding box center [1440, 146] width 228 height 30
